Goal: Task Accomplishment & Management: Manage account settings

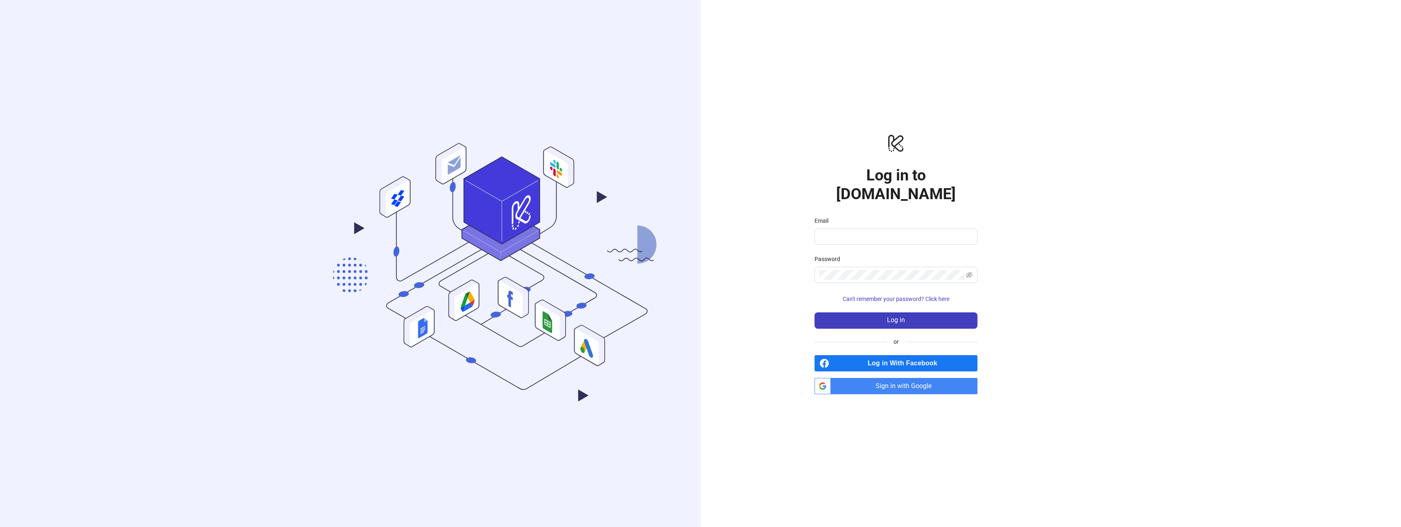
click at [890, 381] on span "Sign in with Google" at bounding box center [905, 386] width 143 height 16
click at [918, 232] on input "Email" at bounding box center [894, 237] width 151 height 10
type input "**********"
click at [814, 312] on button "Log in" at bounding box center [895, 320] width 163 height 16
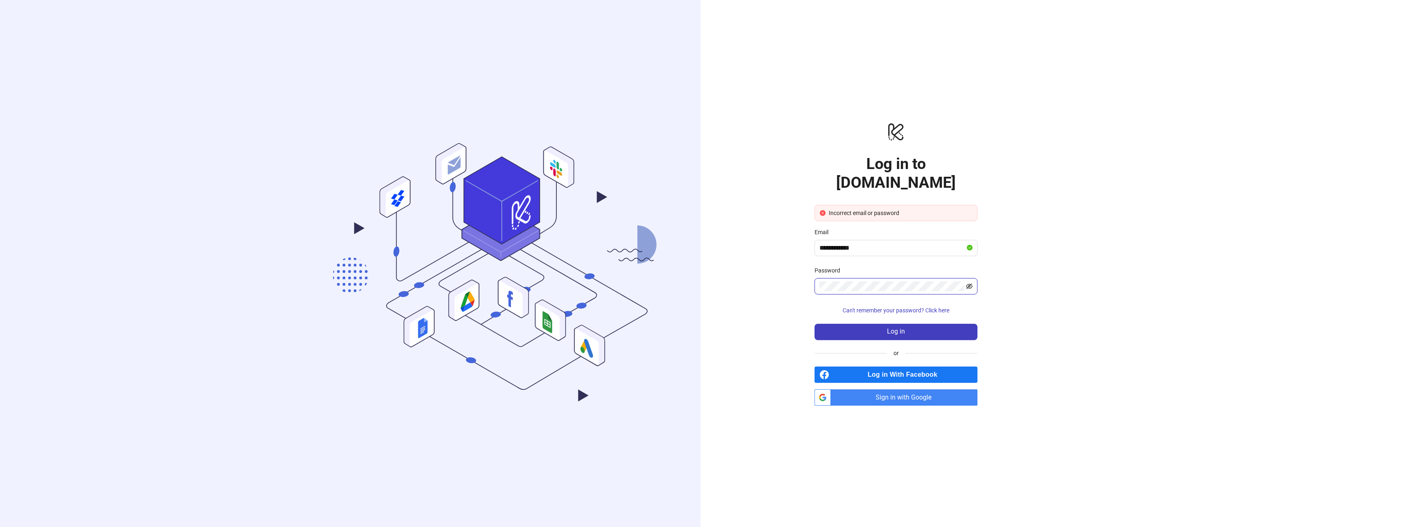
click at [971, 283] on icon "eye-invisible" at bounding box center [969, 286] width 7 height 6
click at [874, 392] on span "Sign in with Google" at bounding box center [905, 397] width 143 height 16
